Goal: Learn about a topic

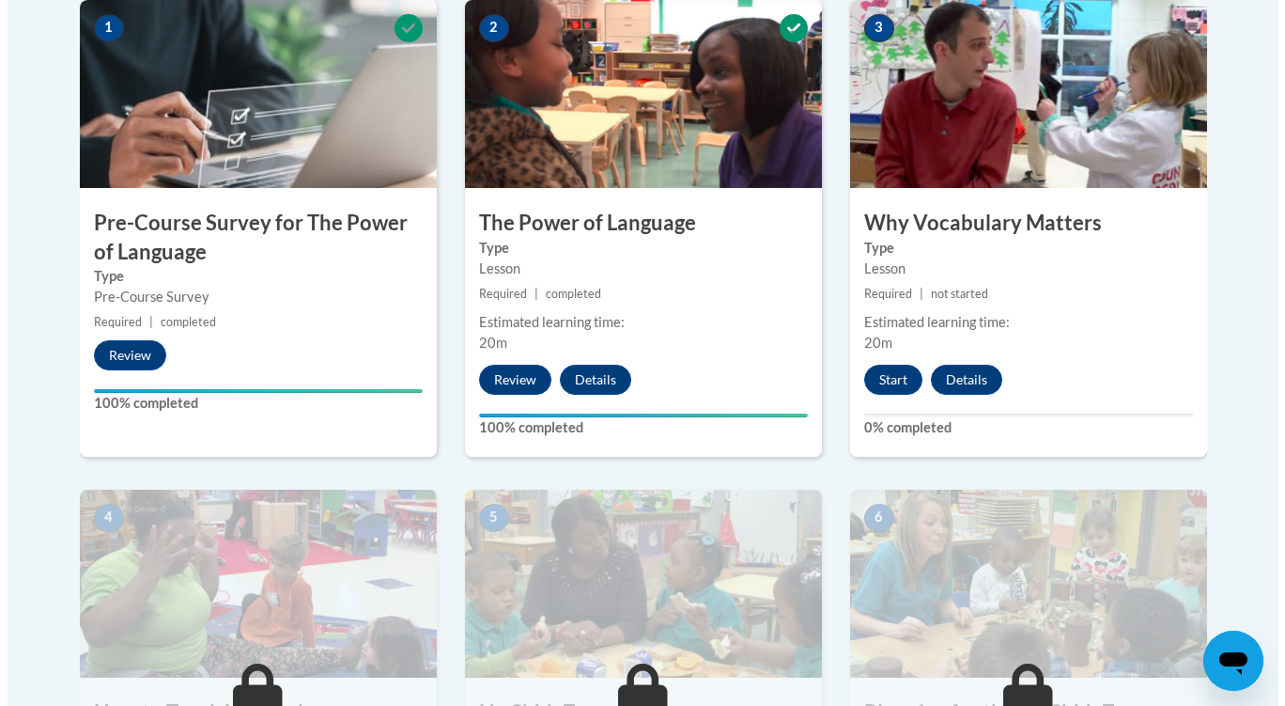
scroll to position [632, 0]
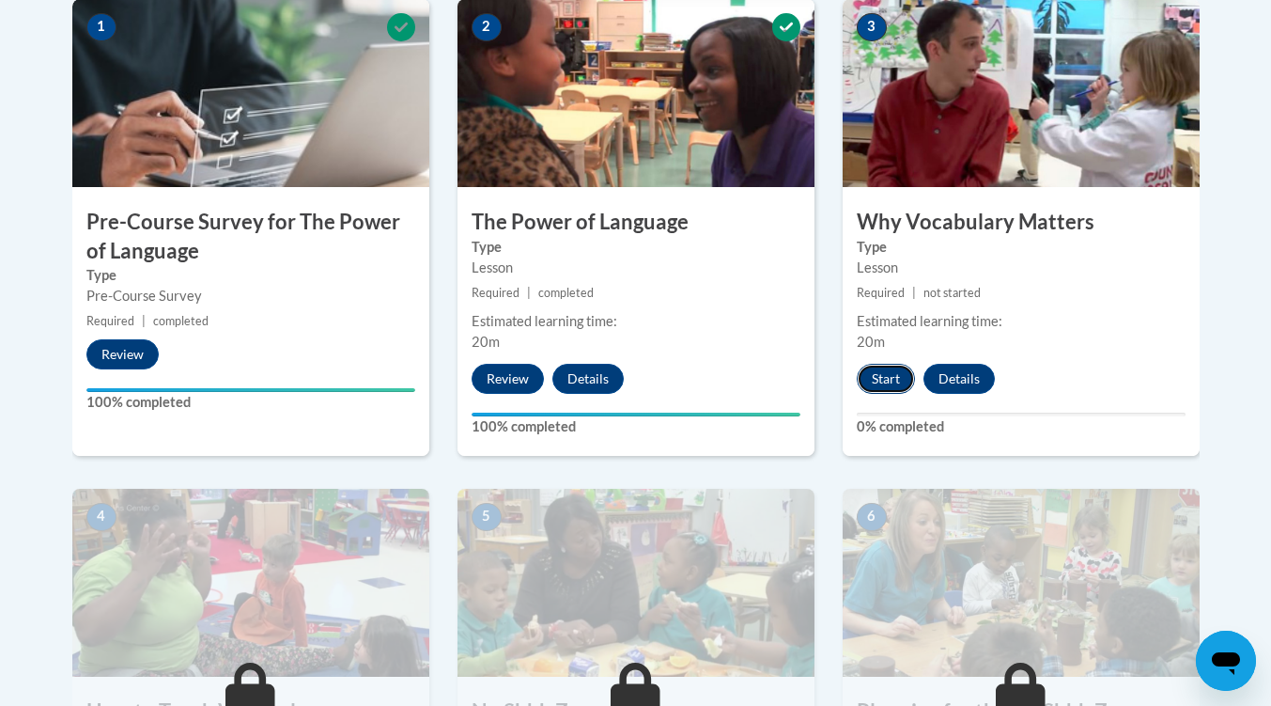
click at [869, 369] on button "Start" at bounding box center [886, 379] width 58 height 30
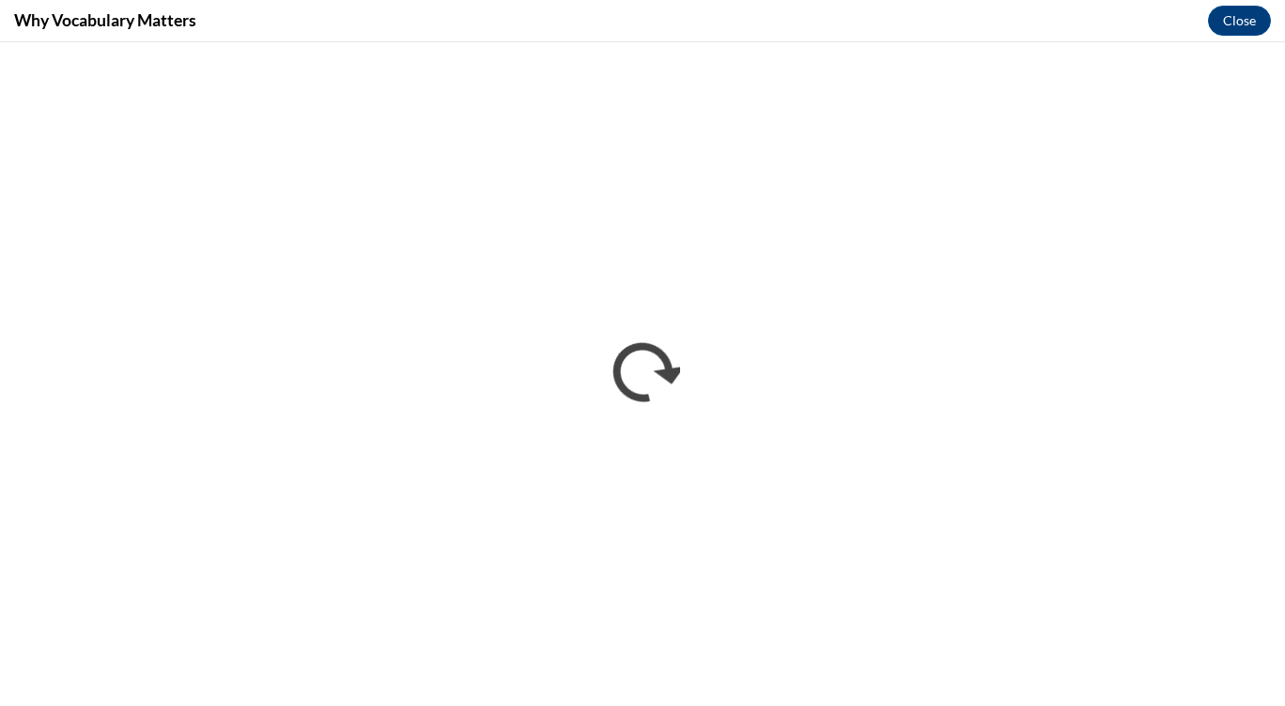
scroll to position [0, 0]
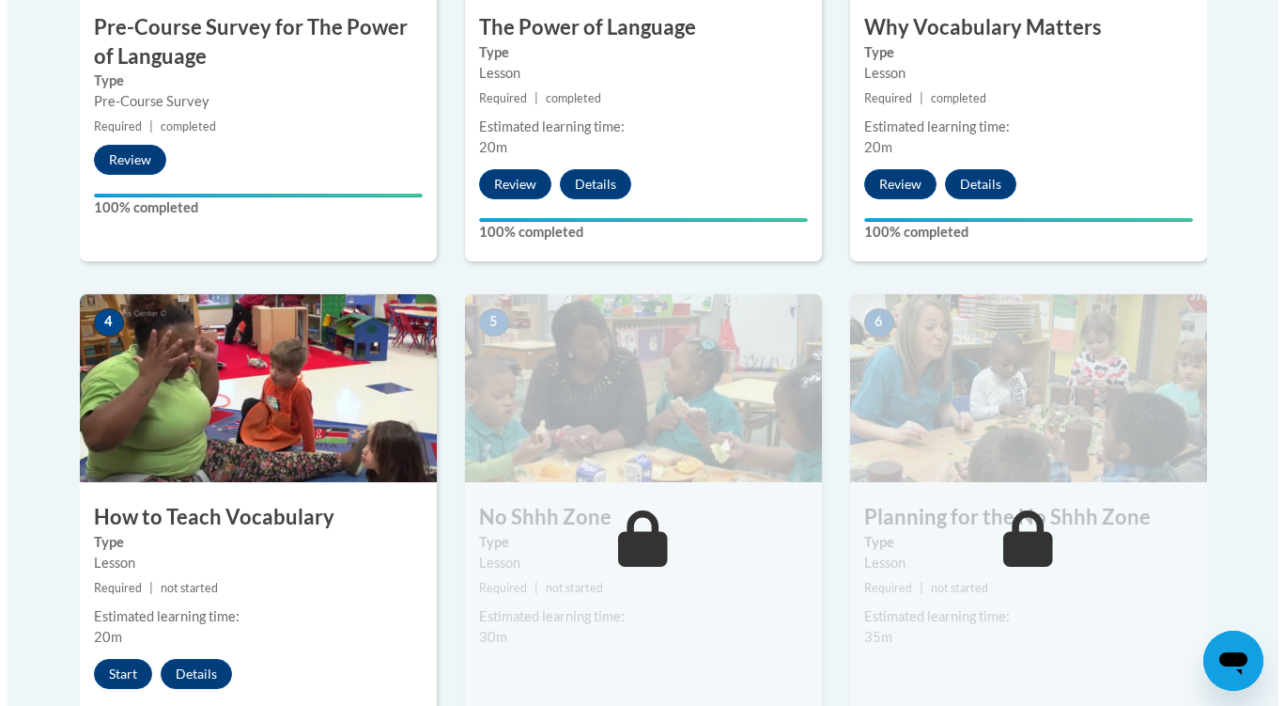
scroll to position [836, 0]
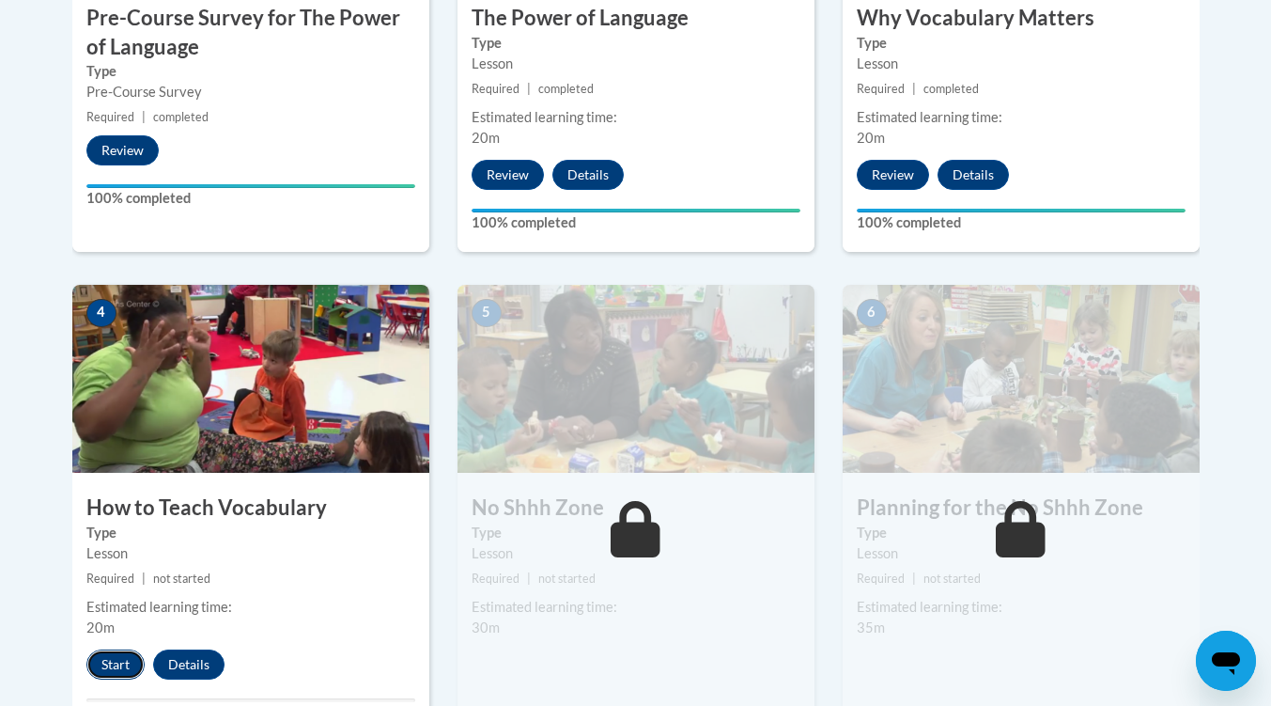
click at [101, 675] on button "Start" at bounding box center [115, 664] width 58 height 30
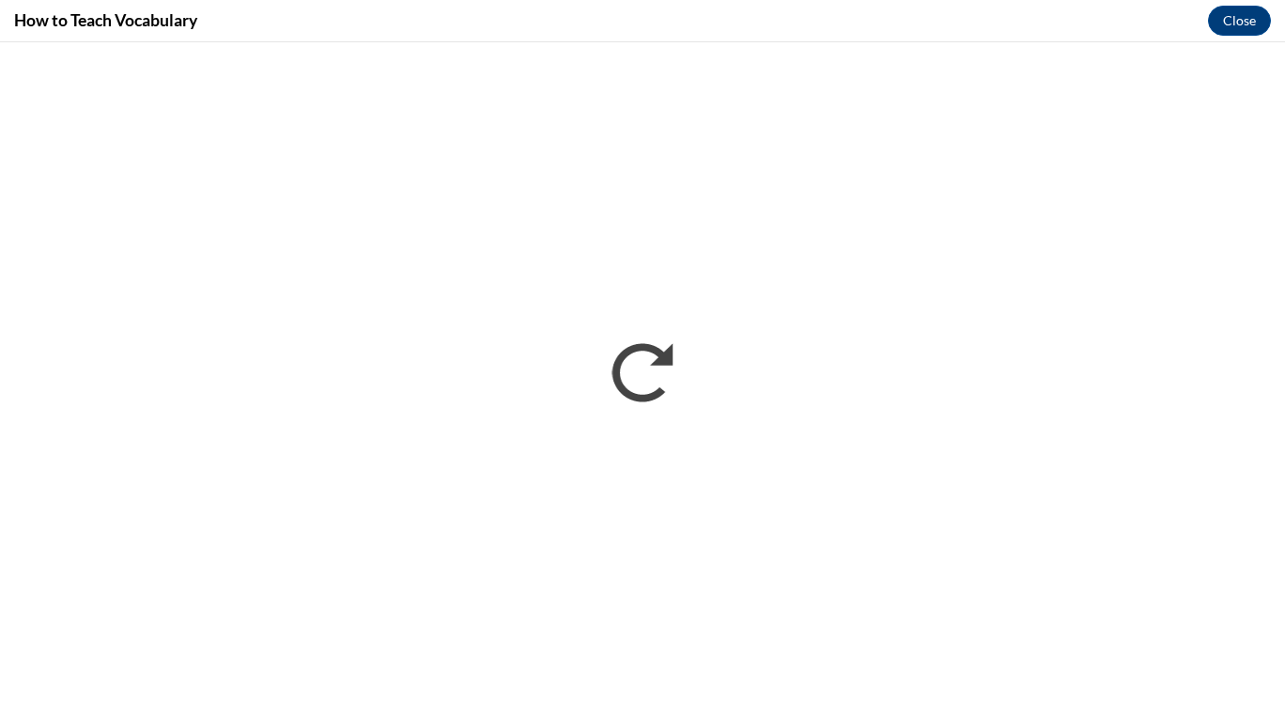
scroll to position [0, 0]
